Goal: Task Accomplishment & Management: Use online tool/utility

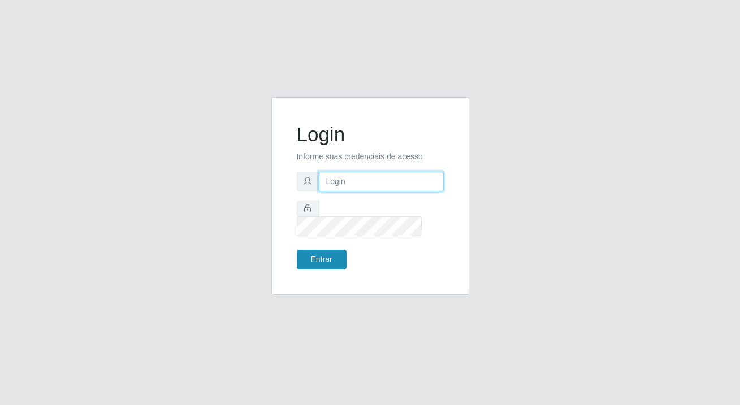
type input "[PERSON_NAME][EMAIL_ADDRESS][DOMAIN_NAME]"
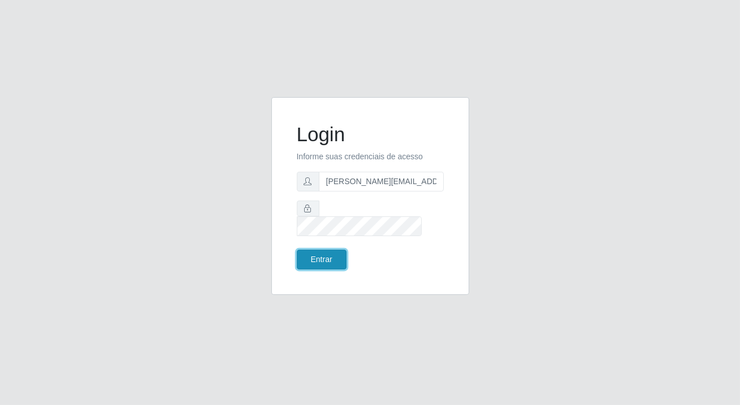
click at [312, 250] on button "Entrar" at bounding box center [322, 260] width 50 height 20
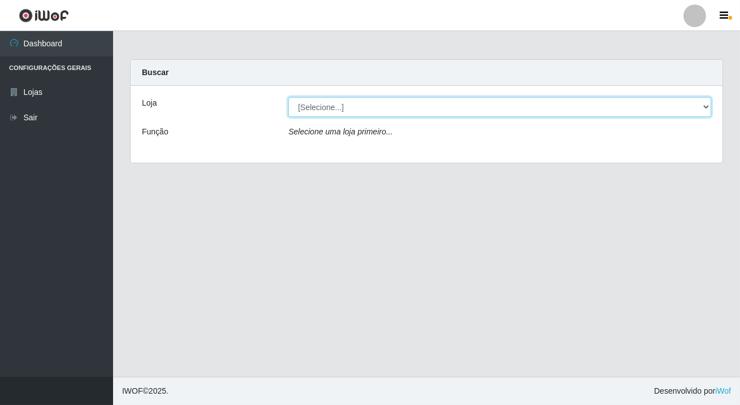
click at [327, 109] on select "[Selecione...] Rede Potiguar 2 - Macaíba" at bounding box center [499, 107] width 423 height 20
select select "101"
click at [288, 97] on select "[Selecione...] Rede Potiguar 2 - Macaíba" at bounding box center [499, 107] width 423 height 20
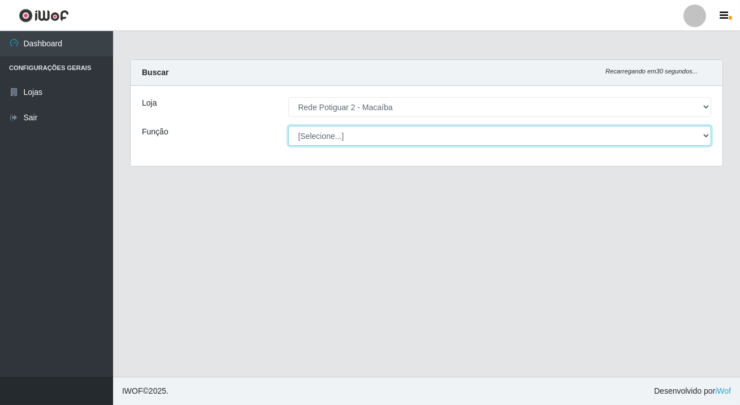
click at [339, 136] on select "[Selecione...] ASG ASG + ASG ++ Auxiliar de Estoque Balconista Embalador Reposi…" at bounding box center [499, 136] width 423 height 20
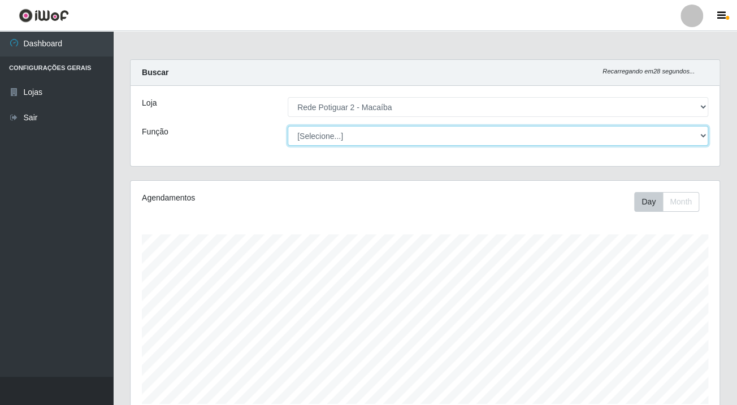
select select "1"
click at [288, 126] on select "[Selecione...] ASG ASG + ASG ++ Auxiliar de Estoque Balconista Embalador Reposi…" at bounding box center [498, 136] width 420 height 20
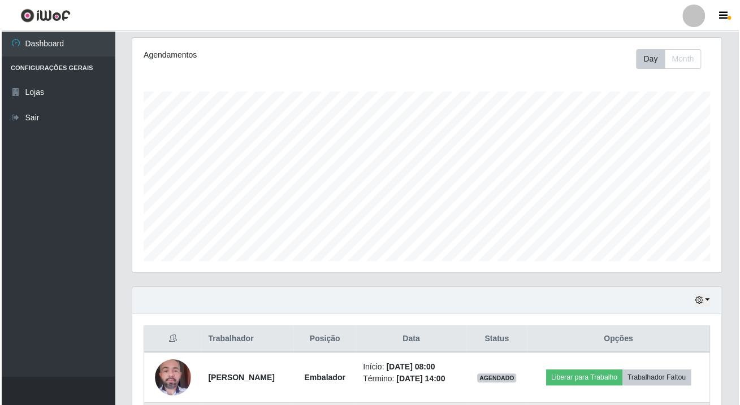
scroll to position [344, 0]
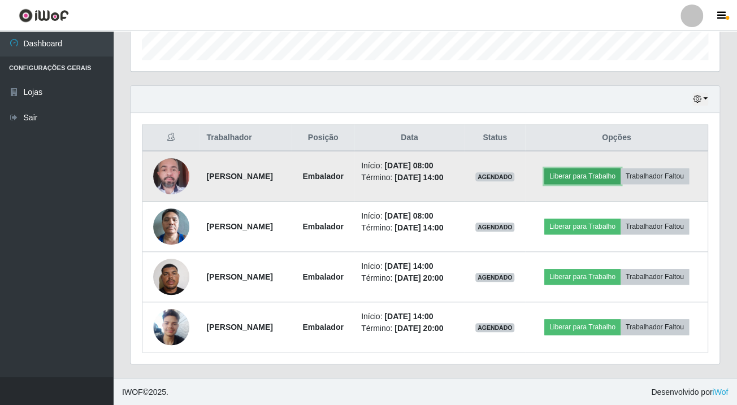
click at [605, 175] on button "Liberar para Trabalho" at bounding box center [582, 176] width 76 height 16
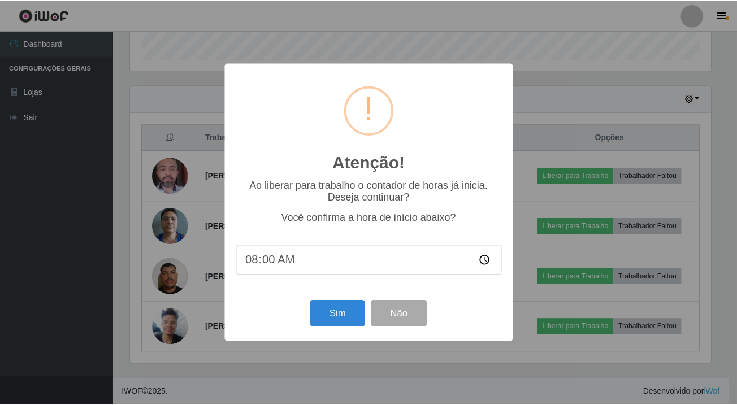
scroll to position [234, 582]
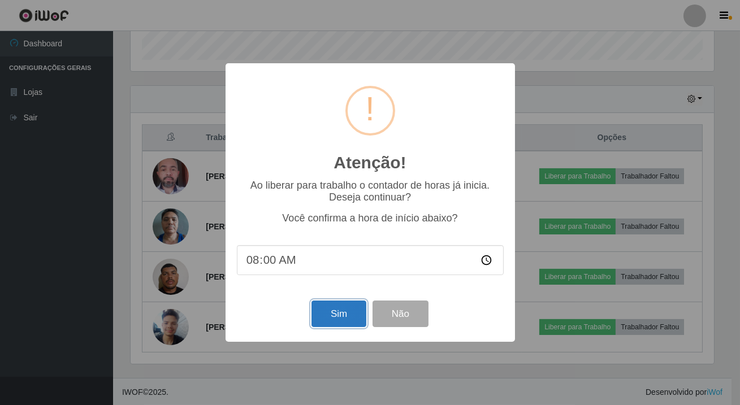
click at [324, 316] on button "Sim" at bounding box center [338, 314] width 55 height 27
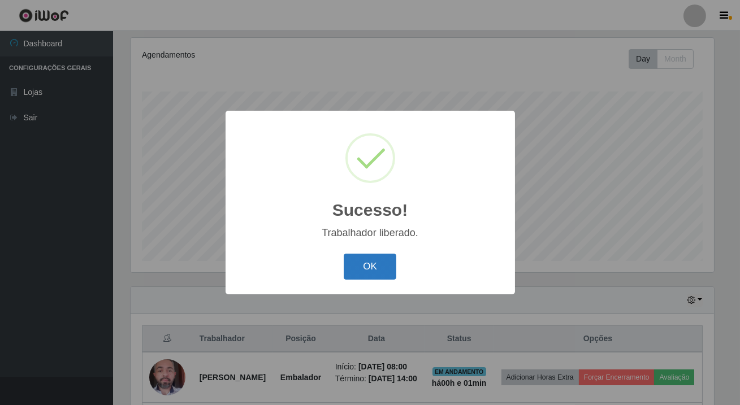
click at [381, 268] on button "OK" at bounding box center [369, 267] width 53 height 27
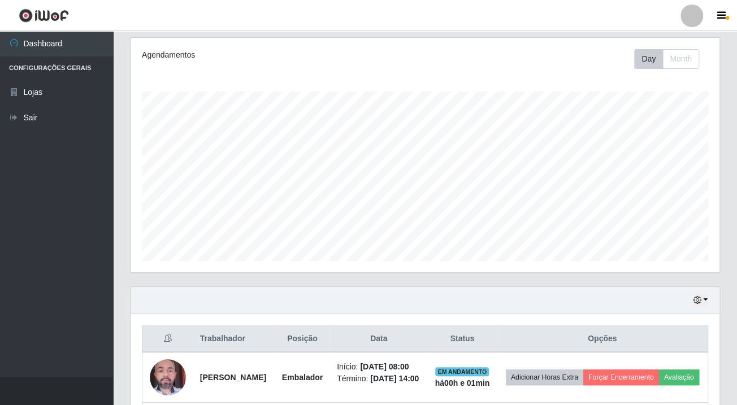
scroll to position [378, 0]
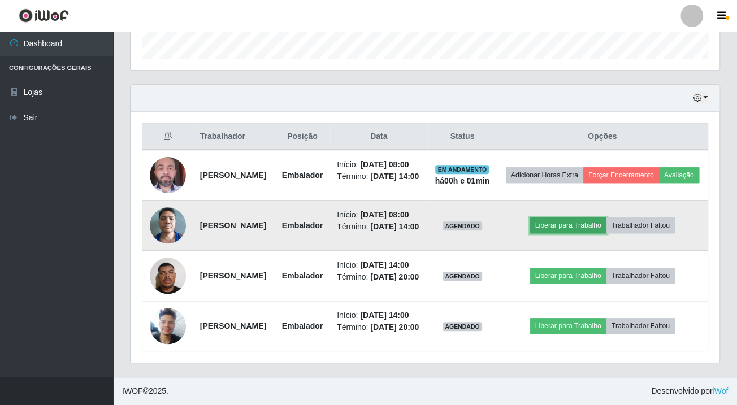
click at [576, 218] on button "Liberar para Trabalho" at bounding box center [568, 226] width 76 height 16
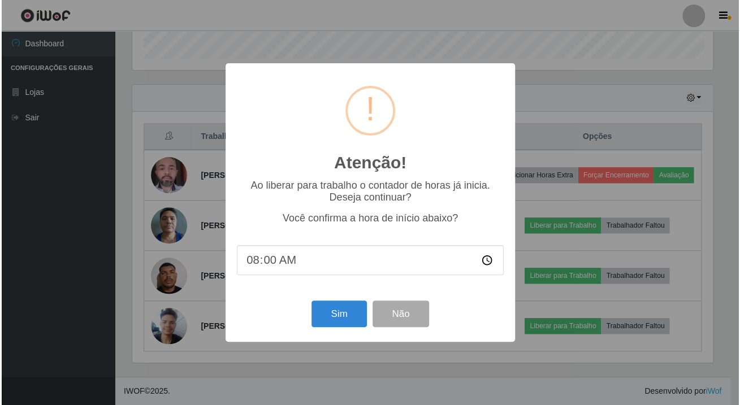
scroll to position [234, 582]
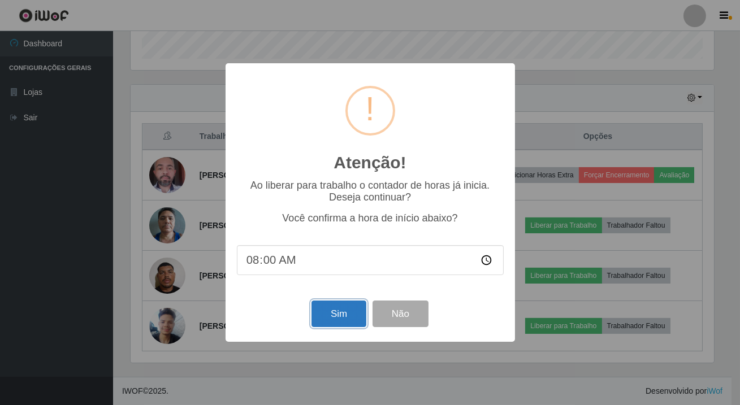
click at [355, 311] on button "Sim" at bounding box center [338, 314] width 55 height 27
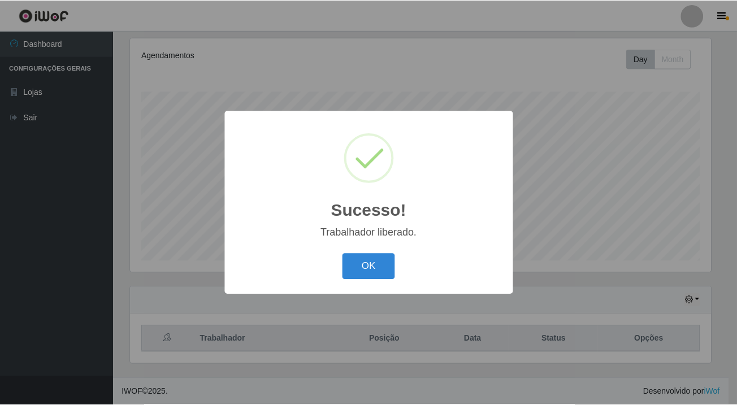
scroll to position [564727, 564378]
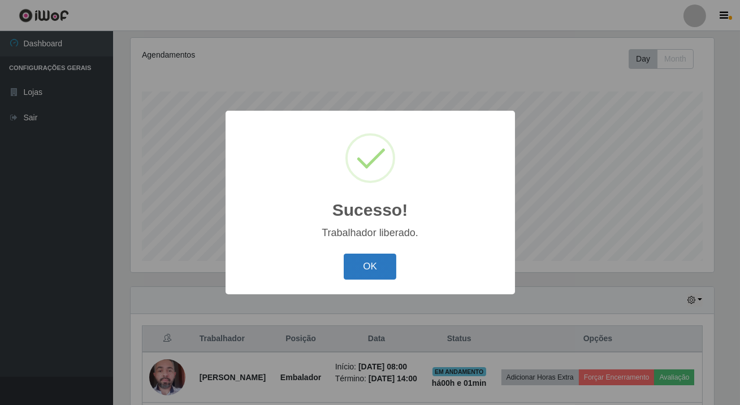
click at [370, 262] on button "OK" at bounding box center [369, 267] width 53 height 27
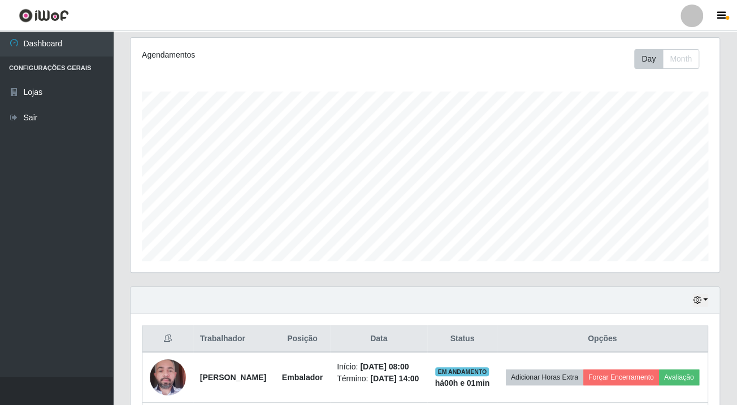
scroll to position [234, 588]
click at [0, 405] on html "Perfil Alterar Senha Sair Dashboard Configurações Gerais Lojas Sair Carregando.…" at bounding box center [368, 232] width 737 height 750
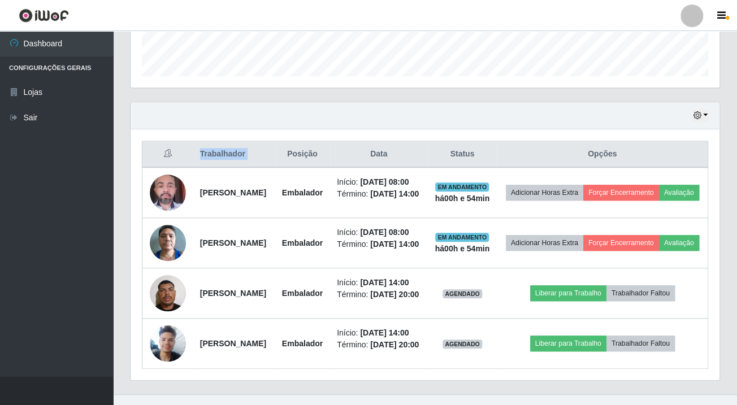
scroll to position [378, 0]
